Goal: Check status: Check status

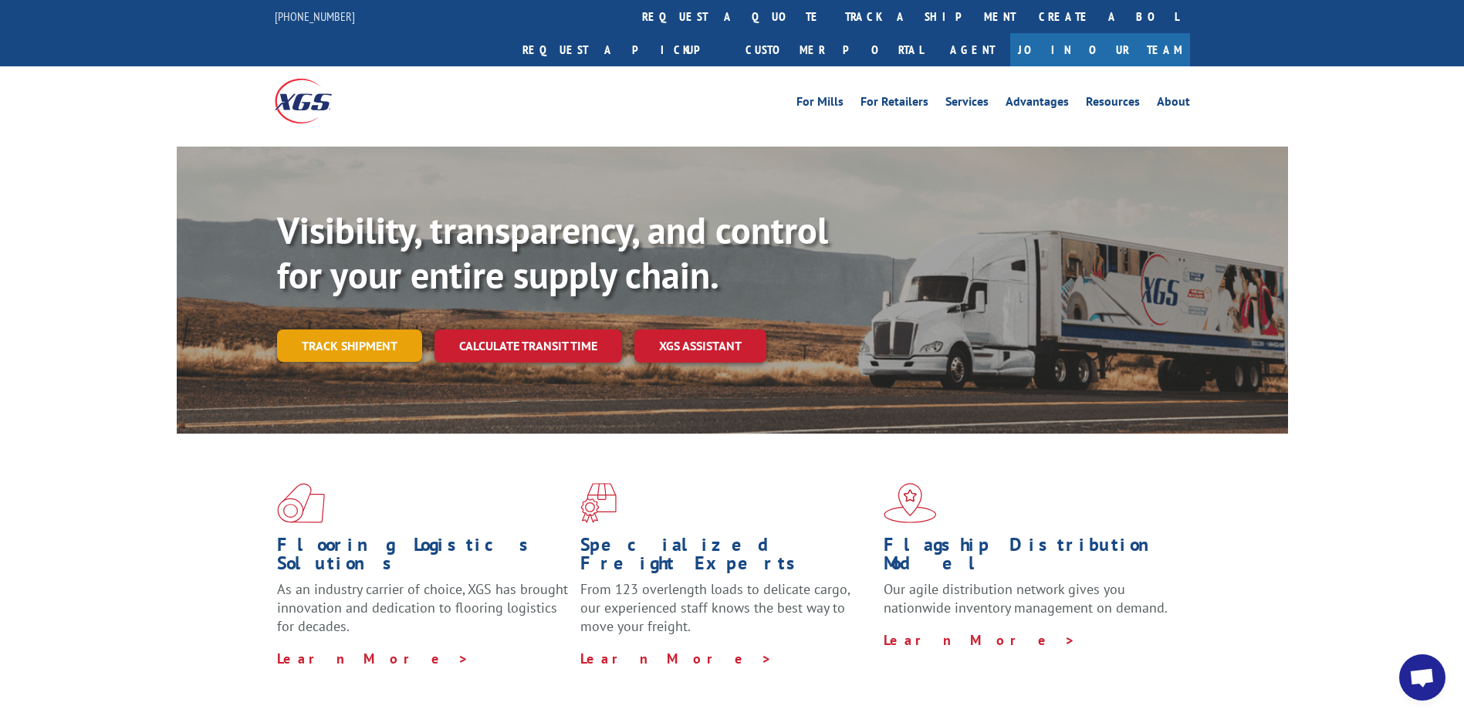
click at [367, 330] on link "Track shipment" at bounding box center [349, 346] width 145 height 32
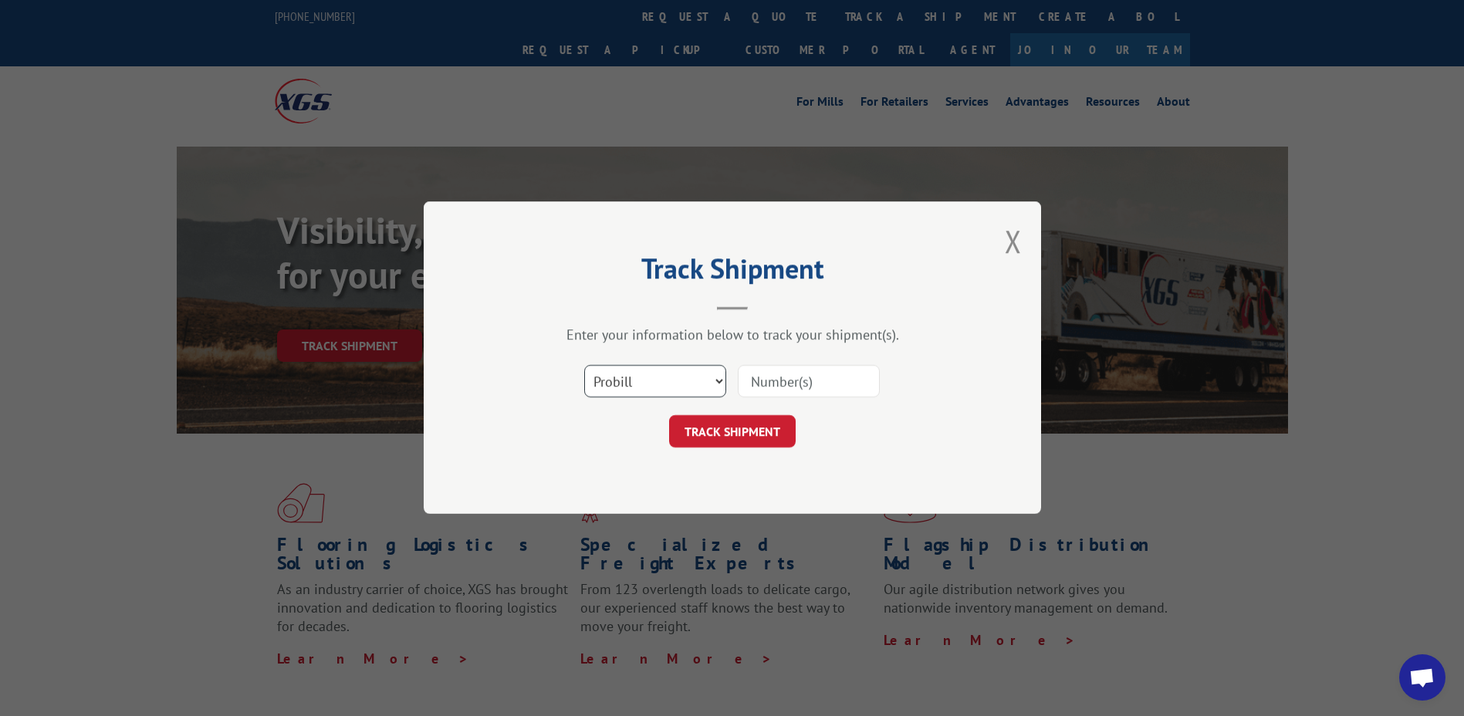
click at [716, 383] on select "Select category... Probill BOL PO" at bounding box center [655, 382] width 142 height 32
select select "po"
click at [584, 366] on select "Select category... Probill BOL PO" at bounding box center [655, 382] width 142 height 32
click at [791, 380] on input at bounding box center [809, 382] width 142 height 32
paste input "01526575"
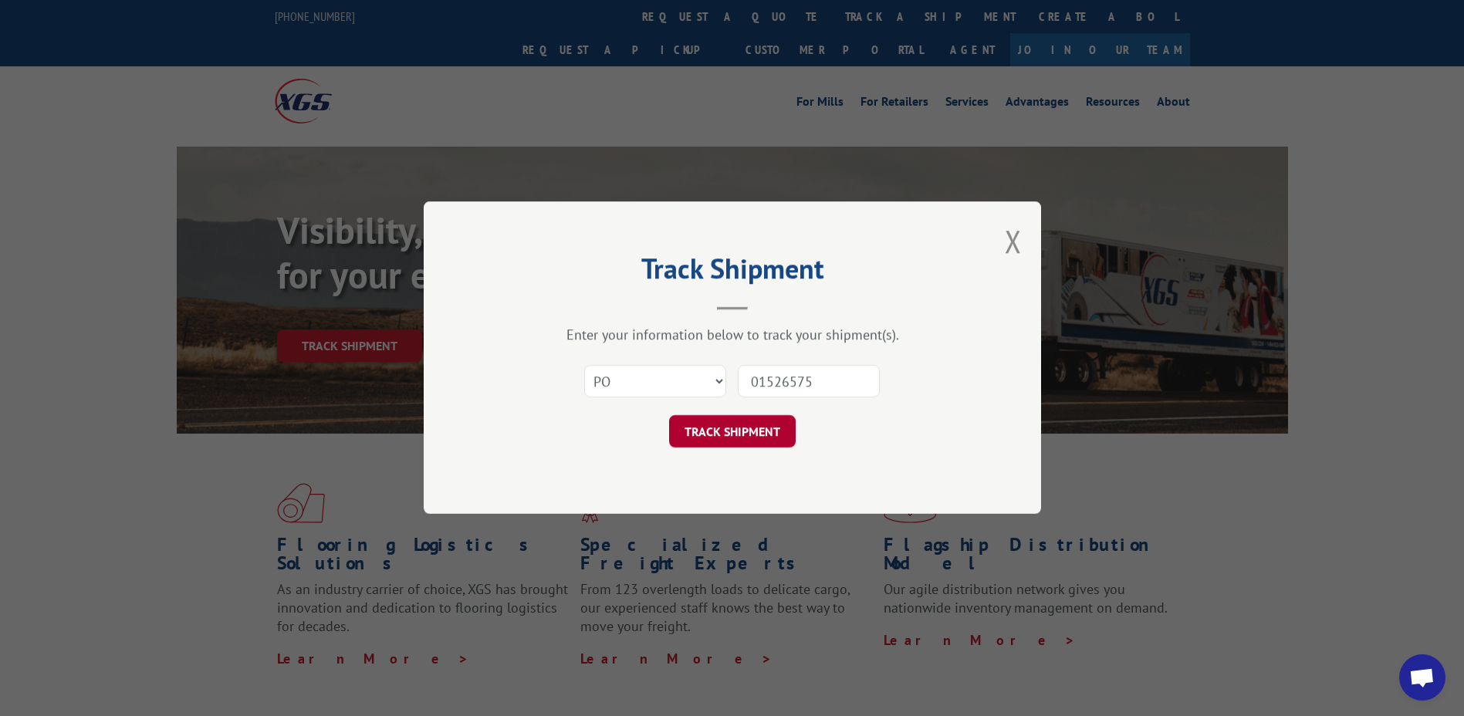
type input "01526575"
click at [737, 428] on button "TRACK SHIPMENT" at bounding box center [732, 432] width 127 height 32
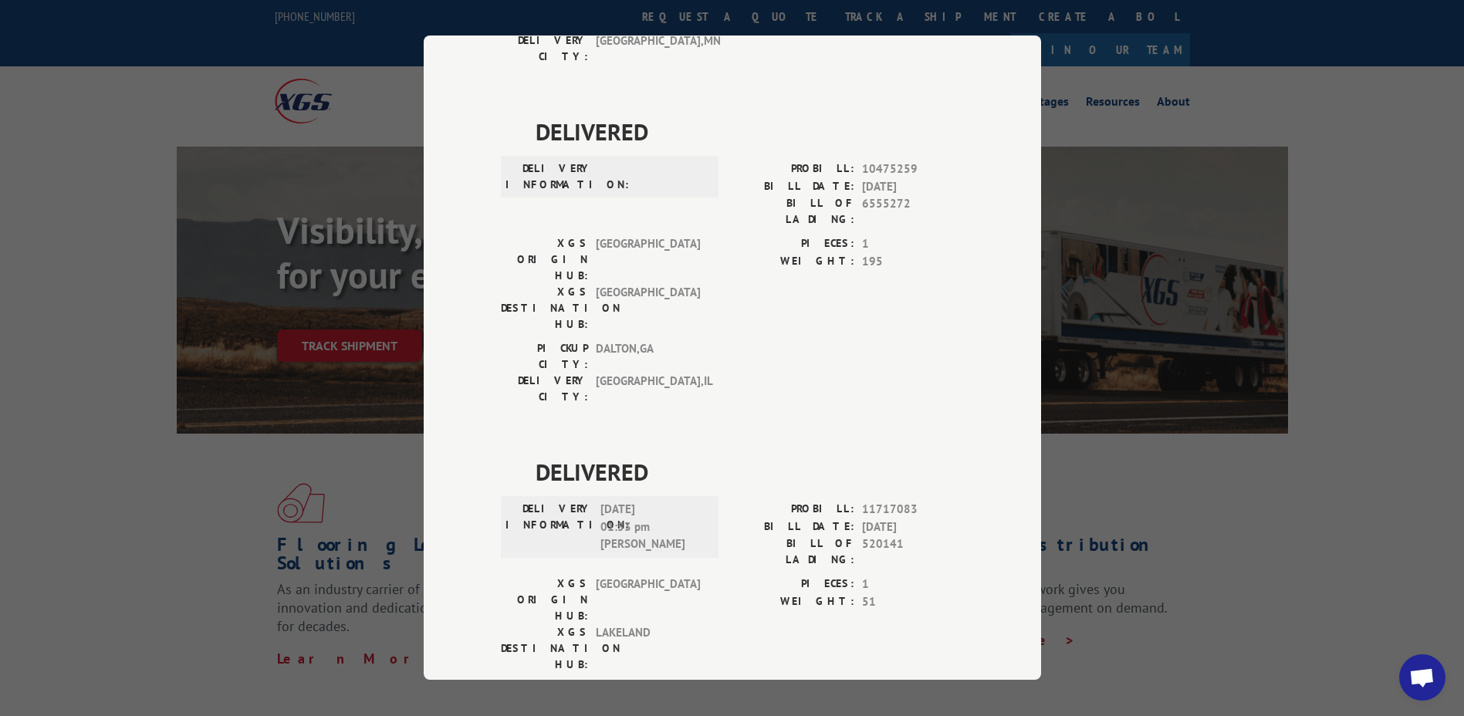
scroll to position [695, 0]
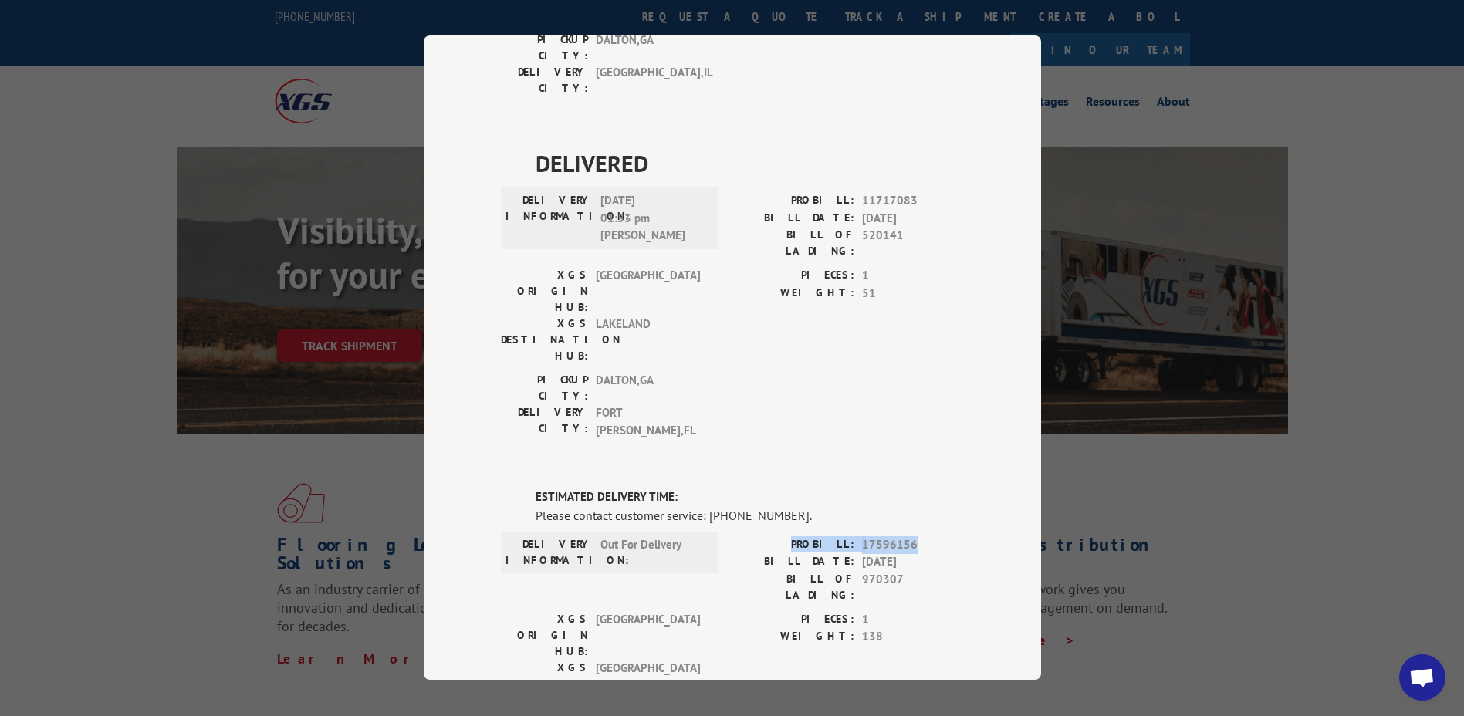
drag, startPoint x: 912, startPoint y: 285, endPoint x: 800, endPoint y: 283, distance: 112.7
click at [800, 536] on div "PROBILL: 17596156" at bounding box center [848, 545] width 232 height 18
drag, startPoint x: 800, startPoint y: 283, endPoint x: 809, endPoint y: 283, distance: 9.3
copy div "PROBILL: 17596156"
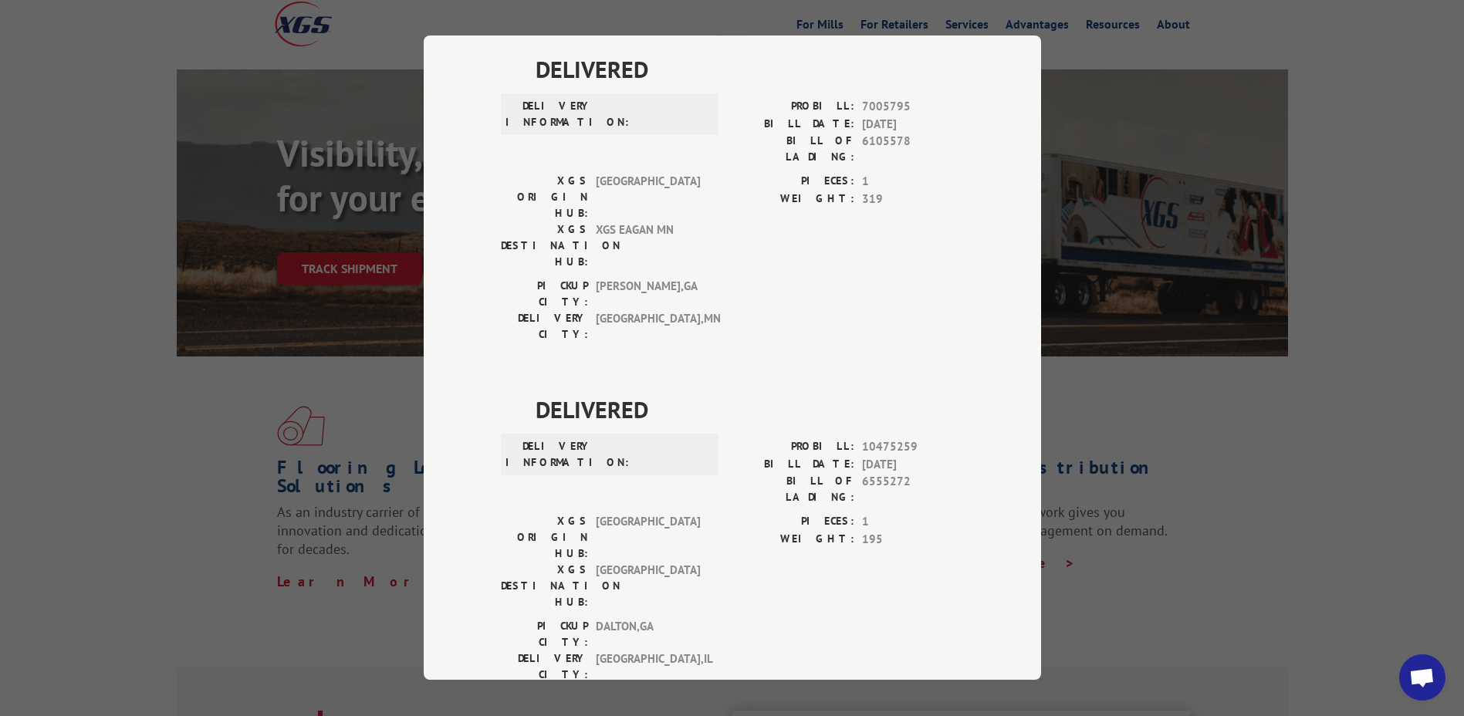
scroll to position [0, 0]
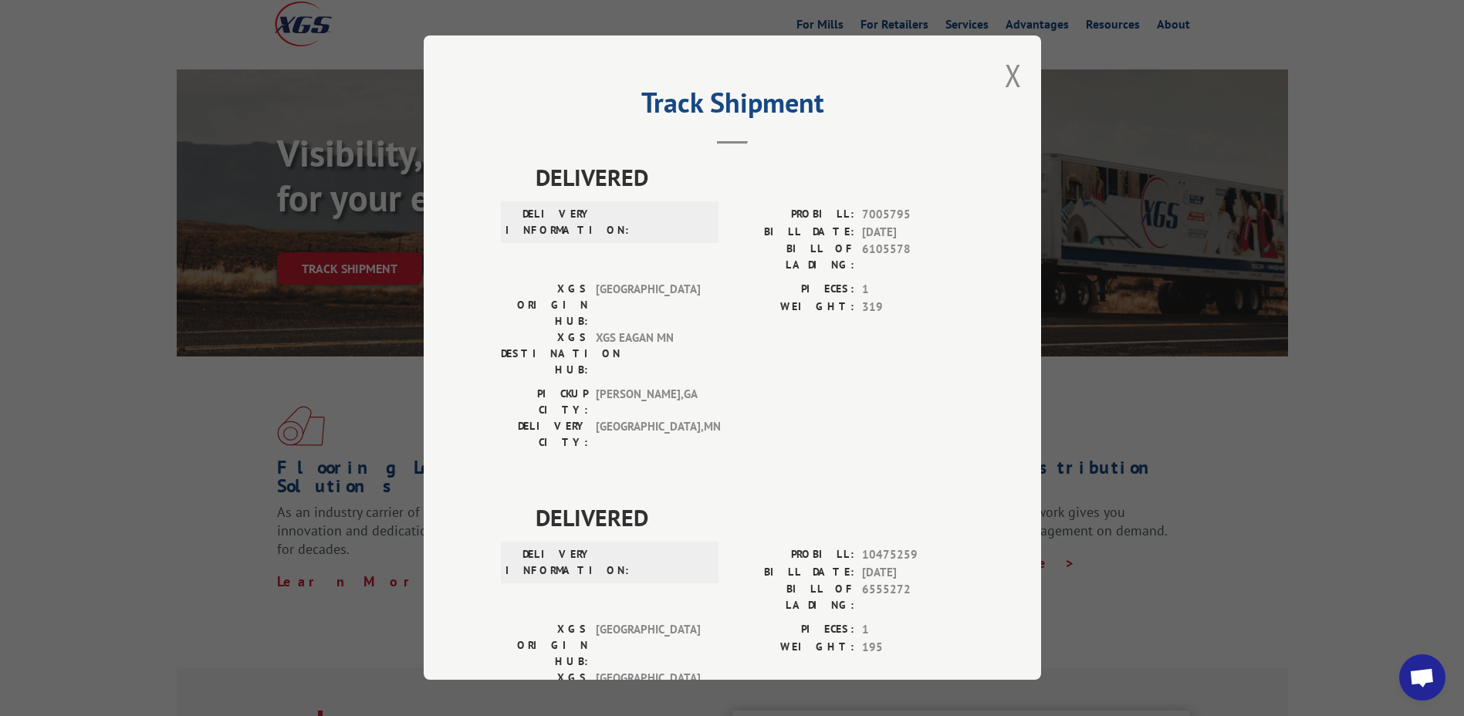
click at [184, 510] on div "Track Shipment DELIVERED DELIVERY INFORMATION: PROBILL: 7005795 BILL DATE: [DAT…" at bounding box center [732, 358] width 1464 height 716
click at [1005, 85] on button "Close modal" at bounding box center [1013, 75] width 17 height 41
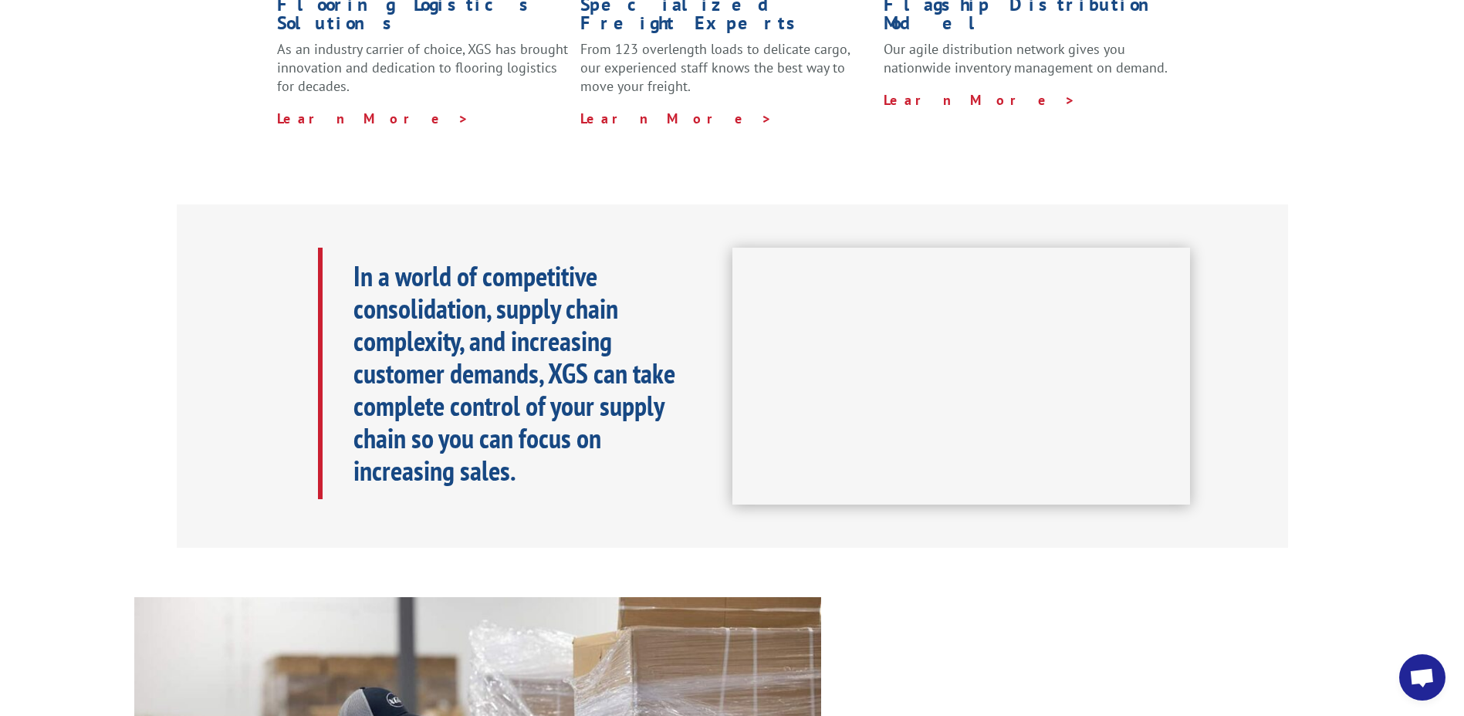
scroll to position [617, 0]
